Goal: Find specific page/section: Find specific page/section

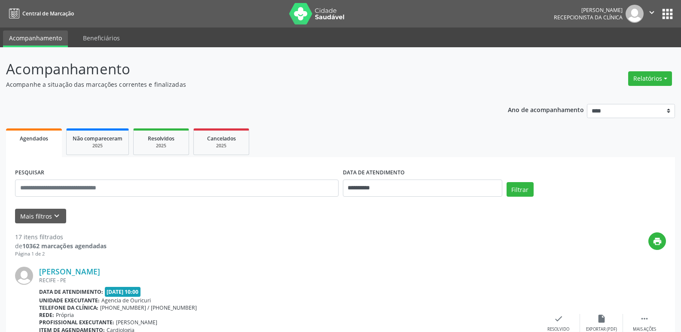
click at [126, 202] on div "PESQUISAR" at bounding box center [177, 184] width 328 height 37
click at [49, 218] on button "Mais filtros keyboard_arrow_down" at bounding box center [40, 216] width 51 height 15
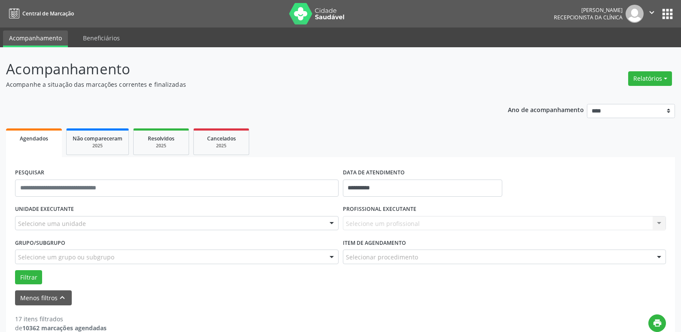
click at [86, 221] on div "Selecione uma unidade" at bounding box center [177, 223] width 324 height 15
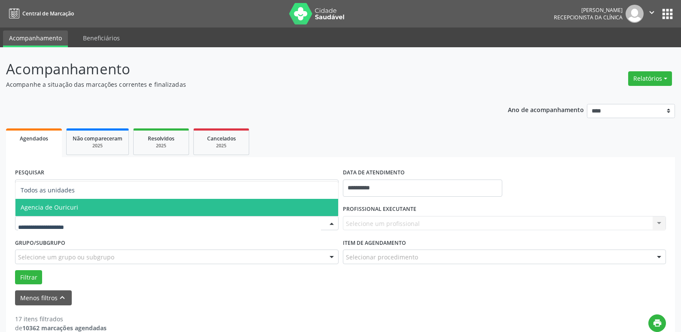
click at [88, 208] on span "Agencia de Ouricuri" at bounding box center [176, 207] width 323 height 17
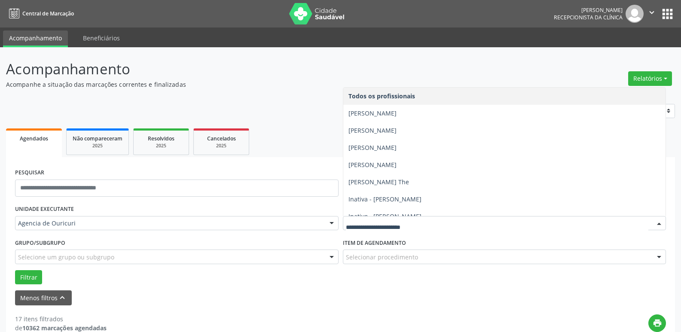
scroll to position [181, 0]
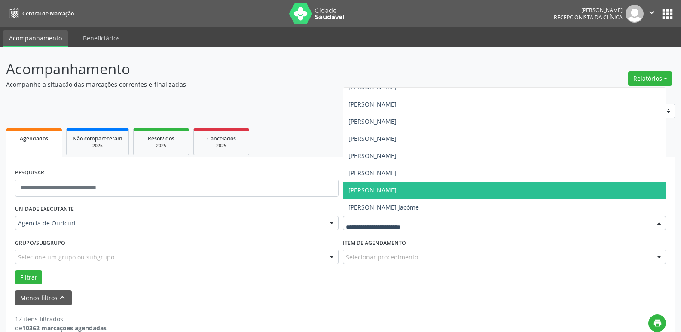
click at [393, 193] on span "[PERSON_NAME]" at bounding box center [373, 190] width 48 height 8
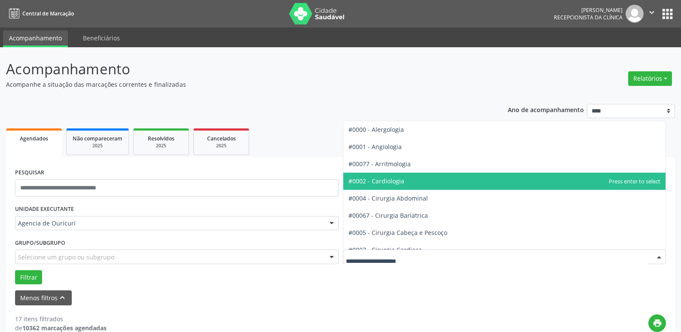
click at [377, 181] on span "#0002 - Cardiologia" at bounding box center [377, 181] width 56 height 8
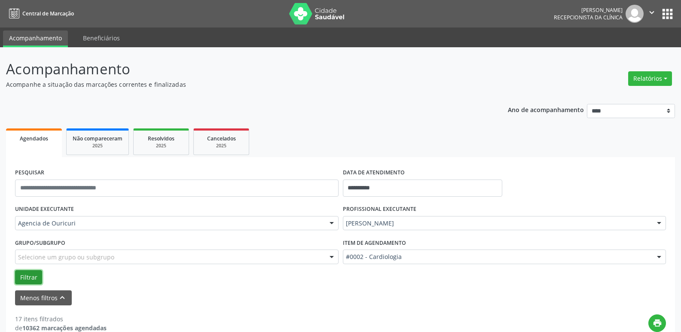
click at [33, 283] on button "Filtrar" at bounding box center [28, 277] width 27 height 15
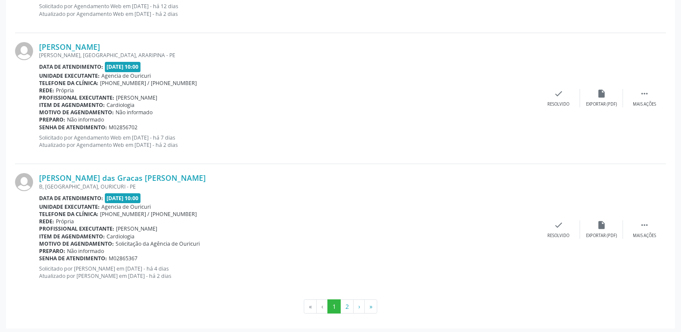
scroll to position [2016, 0]
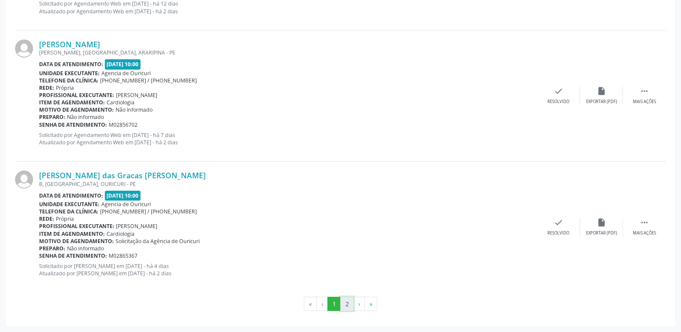
click at [346, 305] on button "2" at bounding box center [346, 304] width 13 height 15
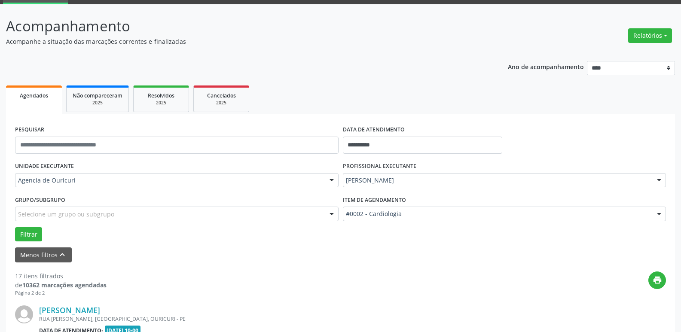
scroll to position [310, 0]
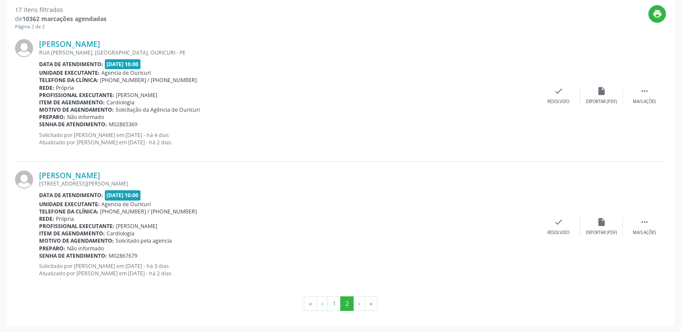
click at [360, 297] on li "›" at bounding box center [359, 304] width 11 height 15
click at [363, 301] on li "›" at bounding box center [359, 304] width 11 height 15
click at [336, 308] on button "1" at bounding box center [334, 304] width 13 height 15
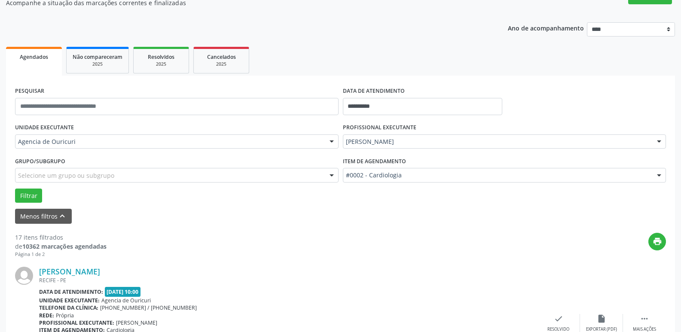
scroll to position [0, 0]
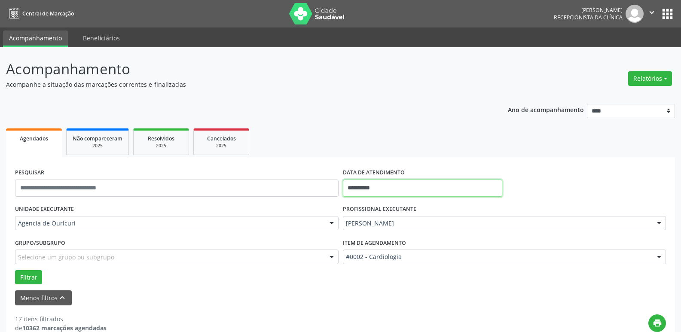
click at [359, 189] on input "**********" at bounding box center [422, 188] width 159 height 17
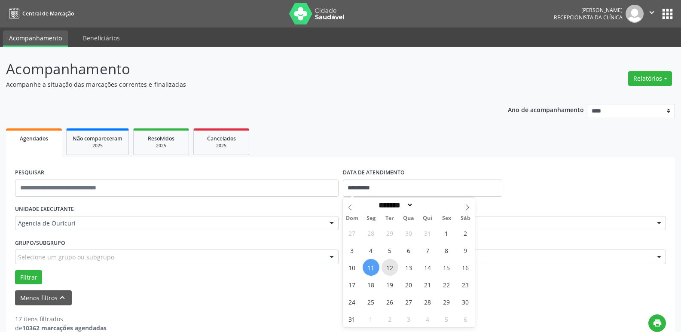
click at [386, 271] on span "12" at bounding box center [390, 267] width 17 height 17
type input "**********"
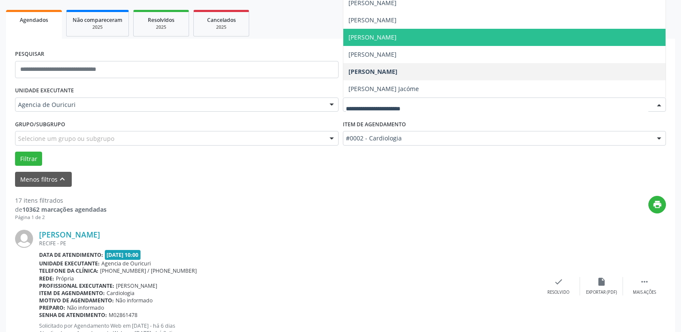
scroll to position [43, 0]
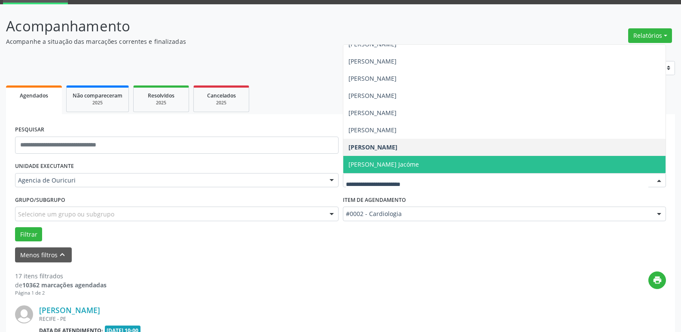
click at [430, 169] on span "[PERSON_NAME] Jacóme" at bounding box center [505, 164] width 323 height 17
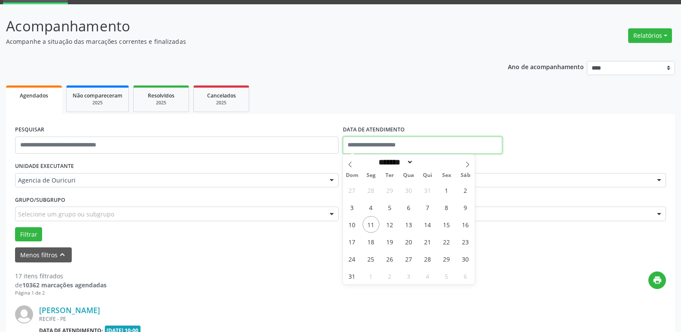
click at [421, 140] on input "text" at bounding box center [422, 145] width 159 height 17
click at [391, 219] on span "12" at bounding box center [390, 224] width 17 height 17
type input "**********"
click at [391, 219] on span "12" at bounding box center [390, 224] width 17 height 17
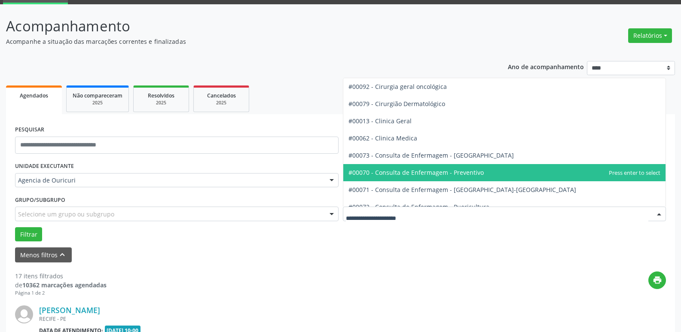
scroll to position [215, 0]
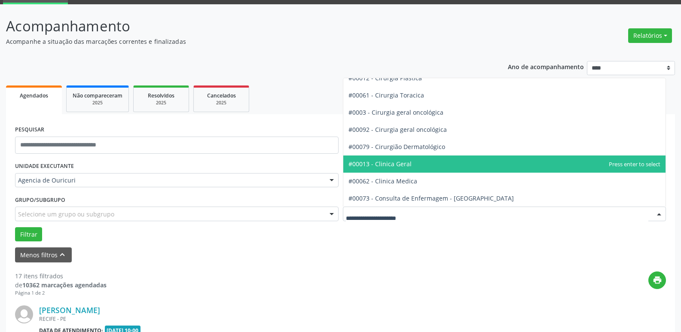
click at [429, 166] on span "#00013 - Clinica Geral" at bounding box center [505, 164] width 323 height 17
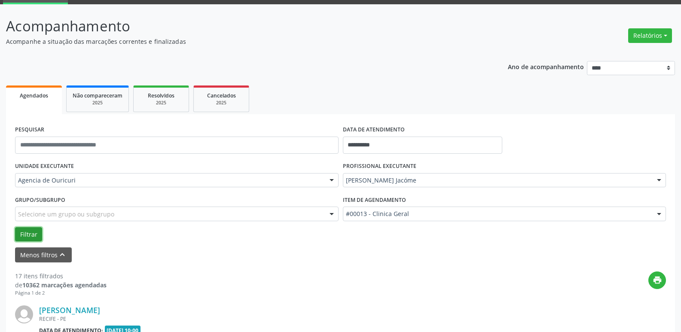
click at [35, 236] on button "Filtrar" at bounding box center [28, 234] width 27 height 15
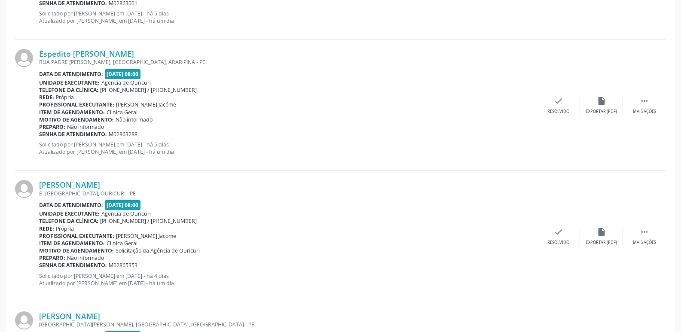
scroll to position [941, 0]
